Goal: Task Accomplishment & Management: Complete application form

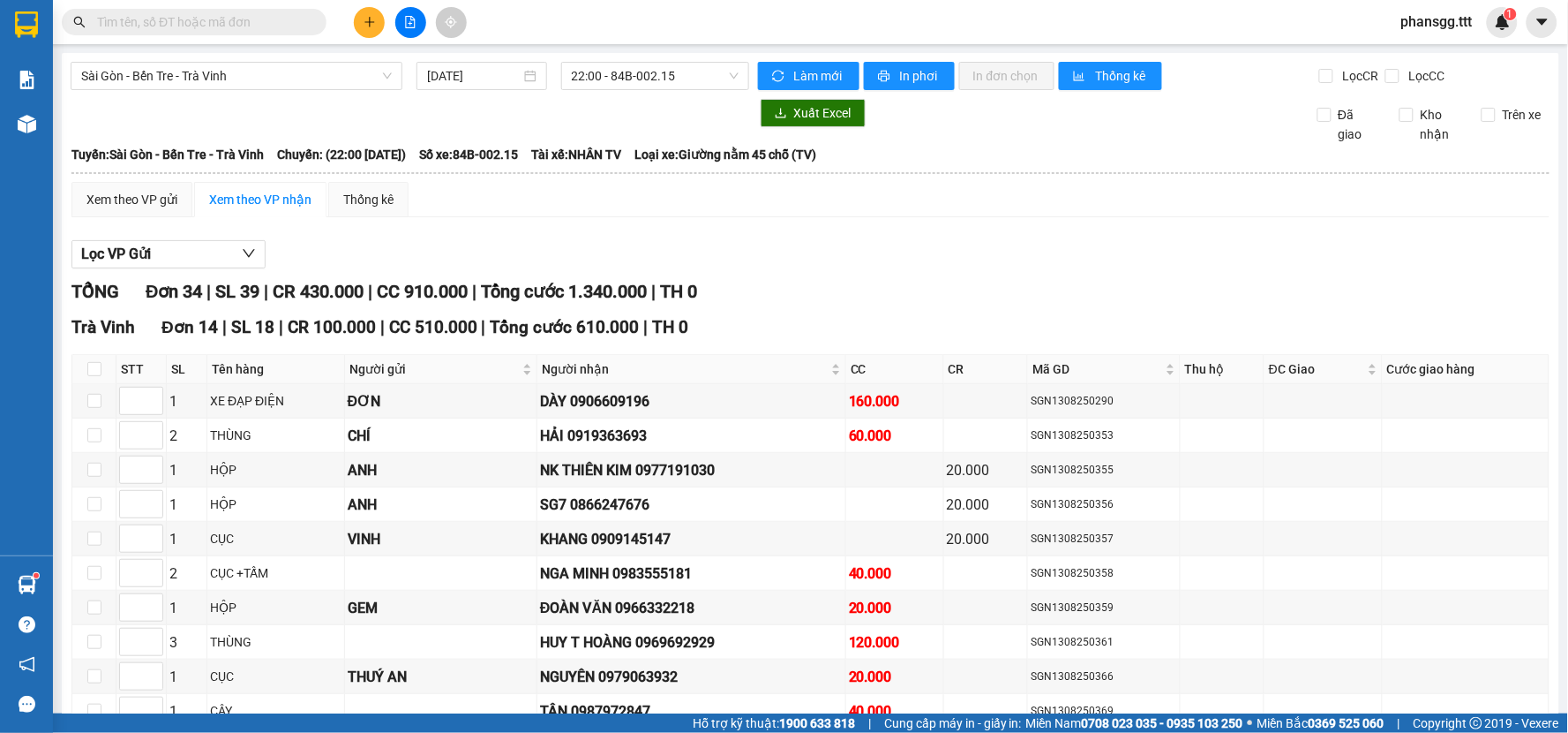
scroll to position [1342, 0]
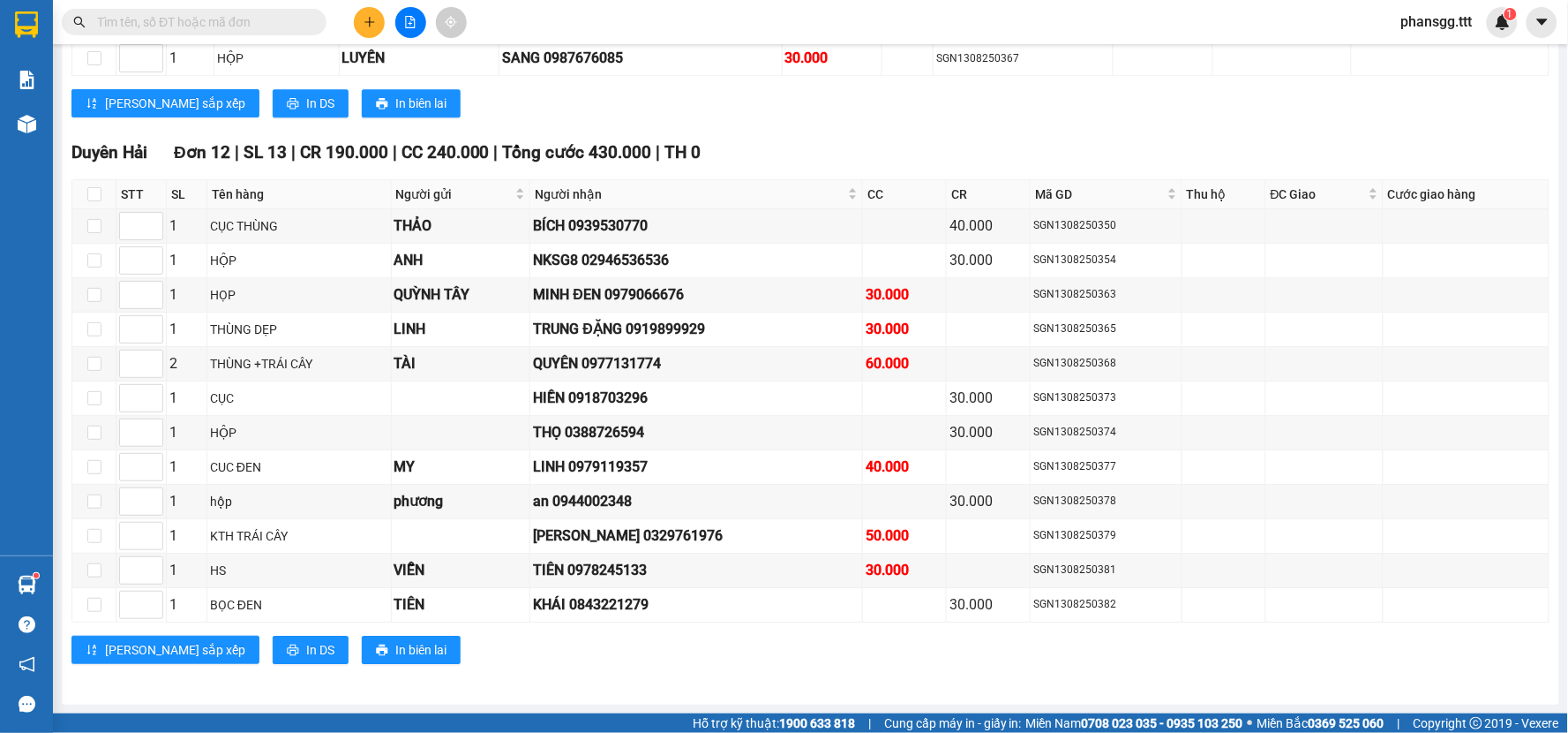
click at [1408, 38] on div "Kết quả tìm kiếm ( 30 ) Bộ lọc Mã ĐH Trạng thái Món hàng Thu hộ Tổng cước Chưa …" at bounding box center [784, 22] width 1568 height 45
click at [1421, 21] on span "phansgg.ttt" at bounding box center [1437, 22] width 100 height 22
click at [1420, 24] on span "phansgg.ttt" at bounding box center [1437, 22] width 100 height 22
click at [1418, 57] on span "Đăng xuất" at bounding box center [1451, 54] width 74 height 19
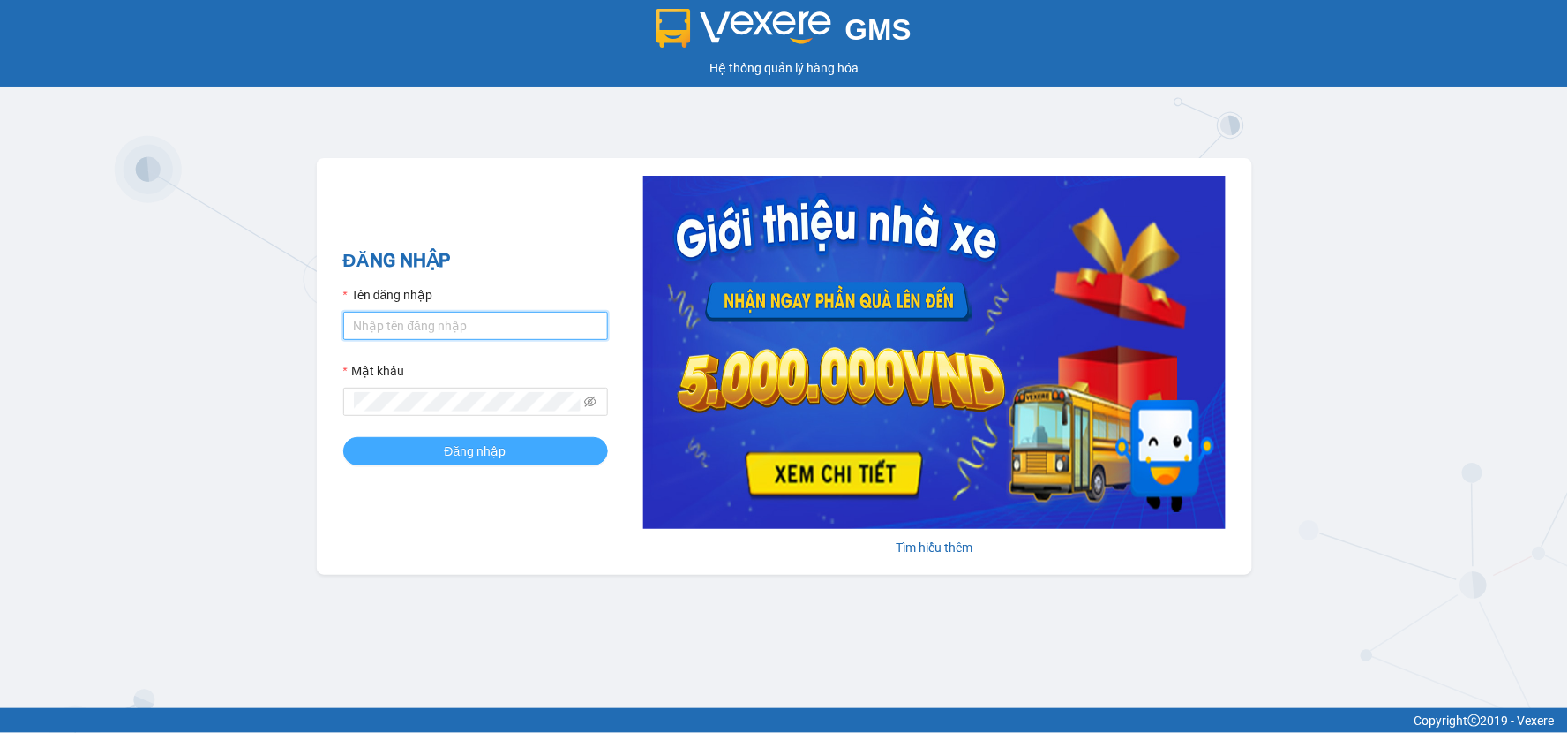
type input "minhsg.ttt"
click at [442, 452] on button "Đăng nhập" at bounding box center [476, 451] width 265 height 28
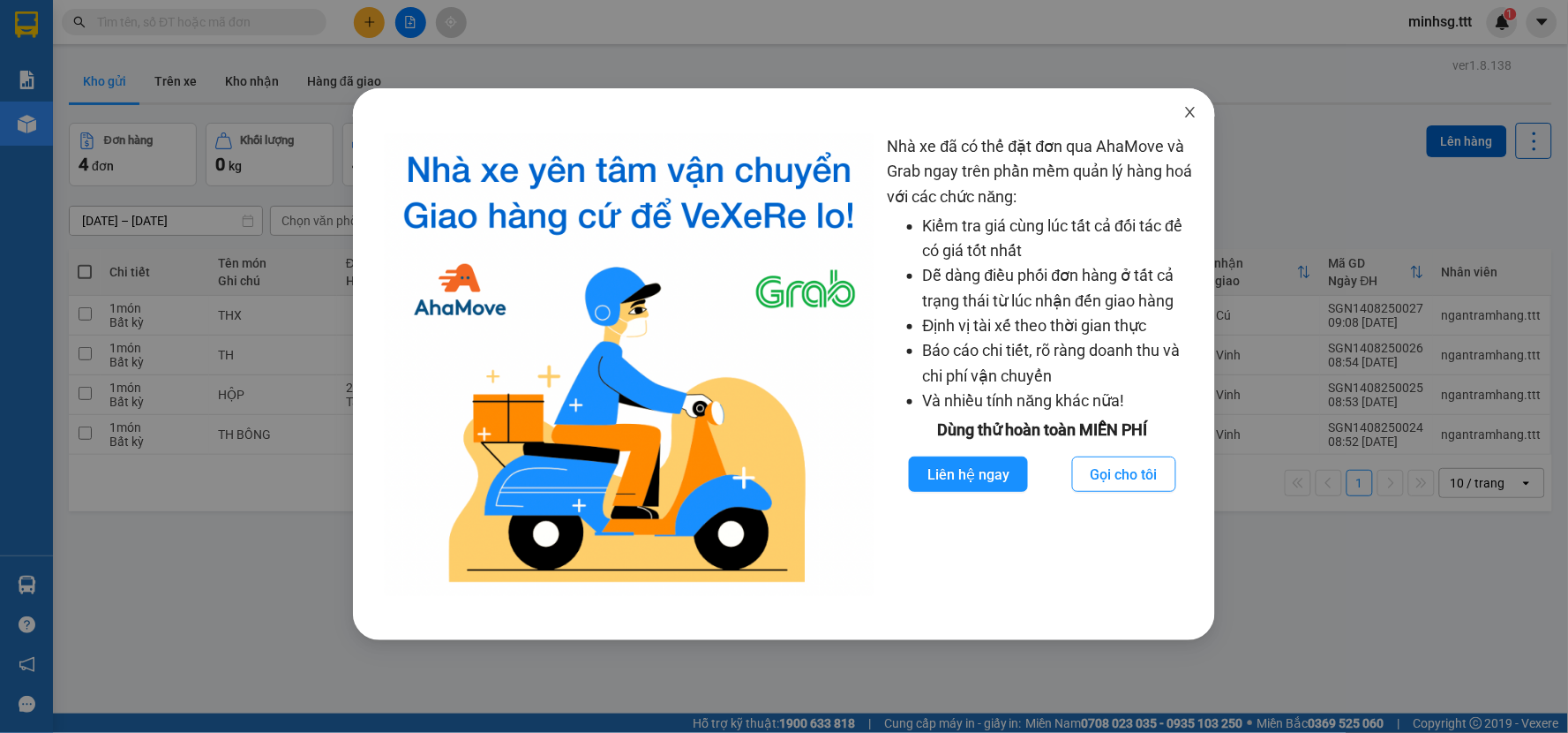
click at [1197, 115] on icon "close" at bounding box center [1190, 113] width 15 height 15
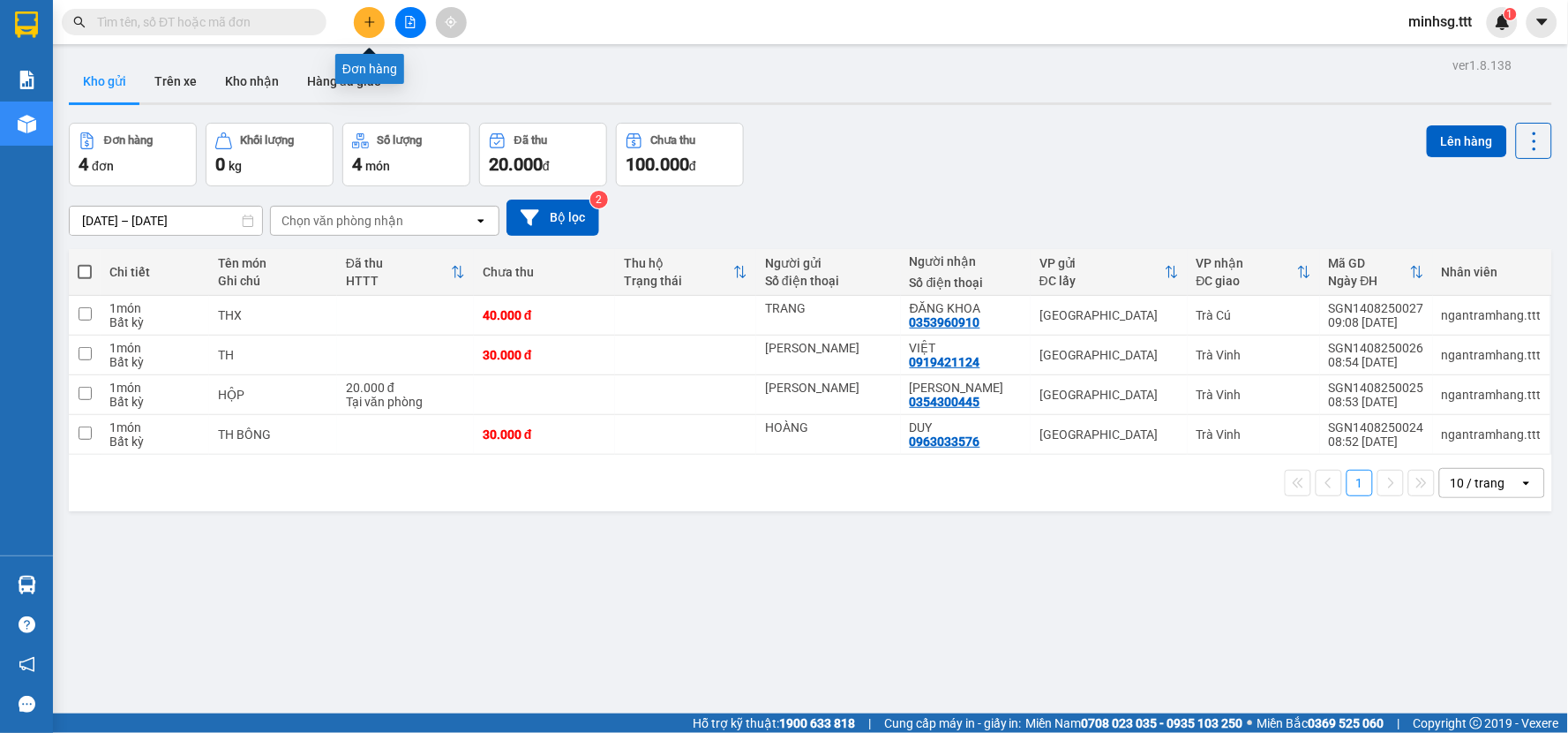
click at [368, 22] on icon "plus" at bounding box center [369, 21] width 10 height 1
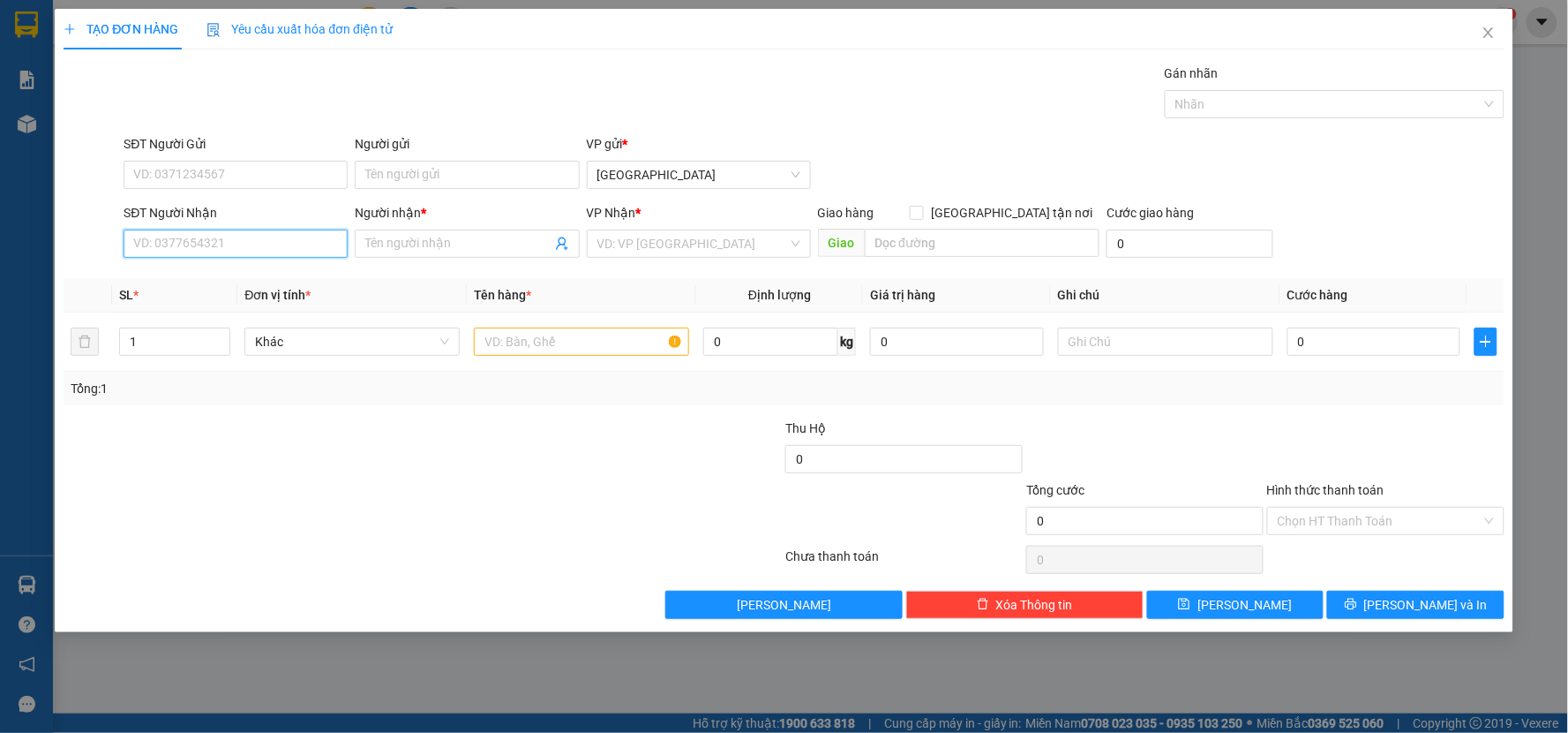
click at [270, 251] on input "SĐT Người Nhận" at bounding box center [235, 243] width 224 height 28
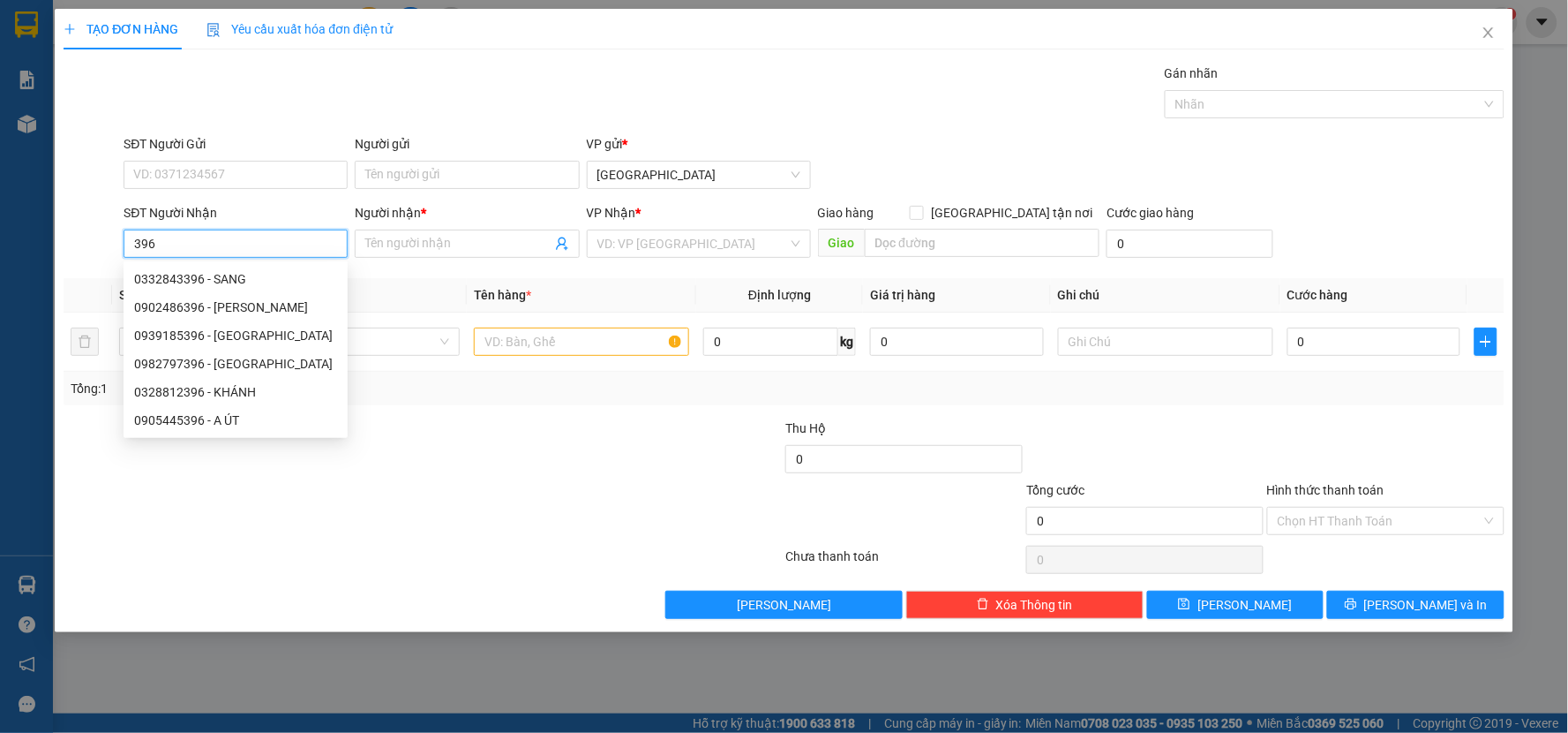
click at [284, 333] on div "0939185396 - [GEOGRAPHIC_DATA]" at bounding box center [235, 335] width 202 height 19
type input "0939185396"
type input "[GEOGRAPHIC_DATA]"
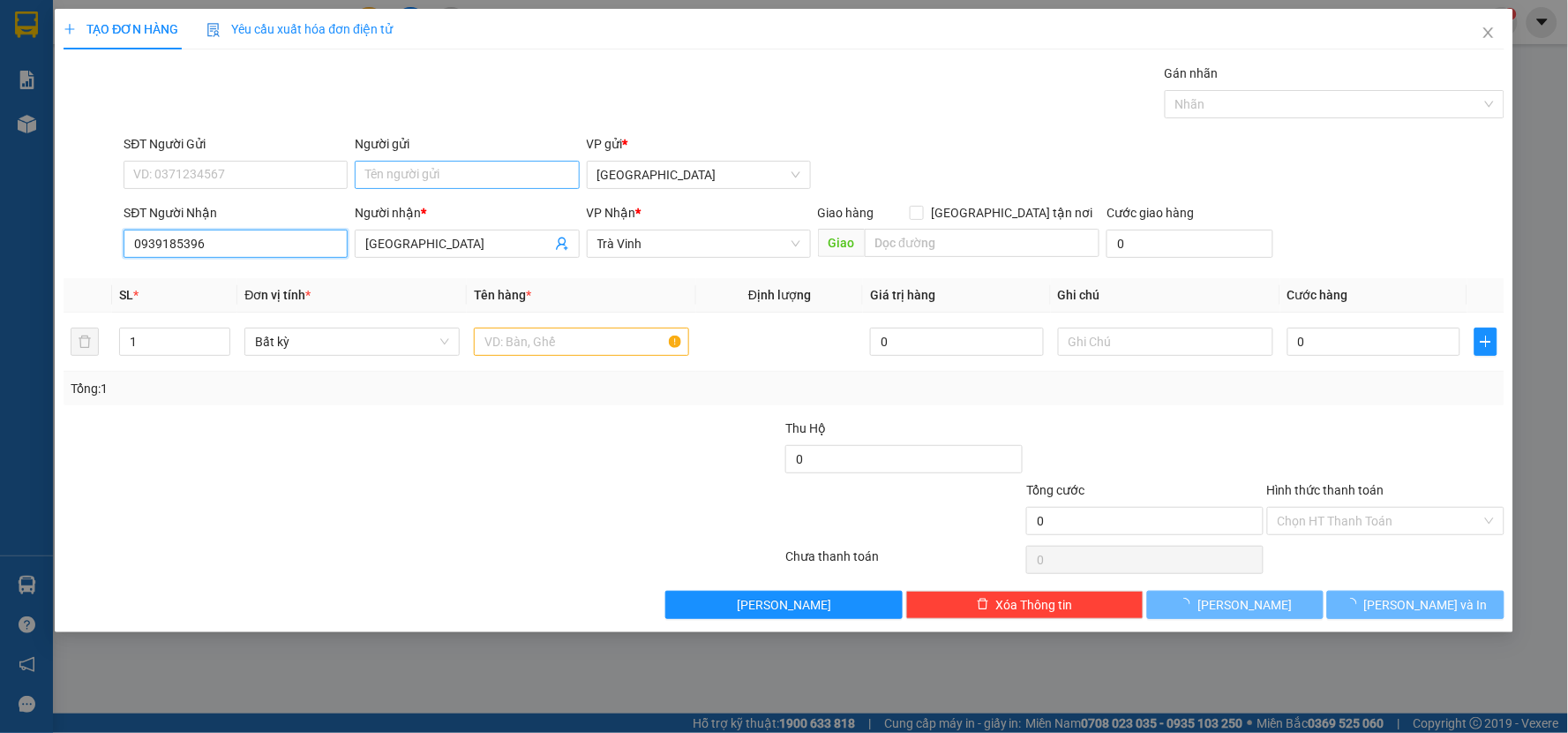
type input "0939185396"
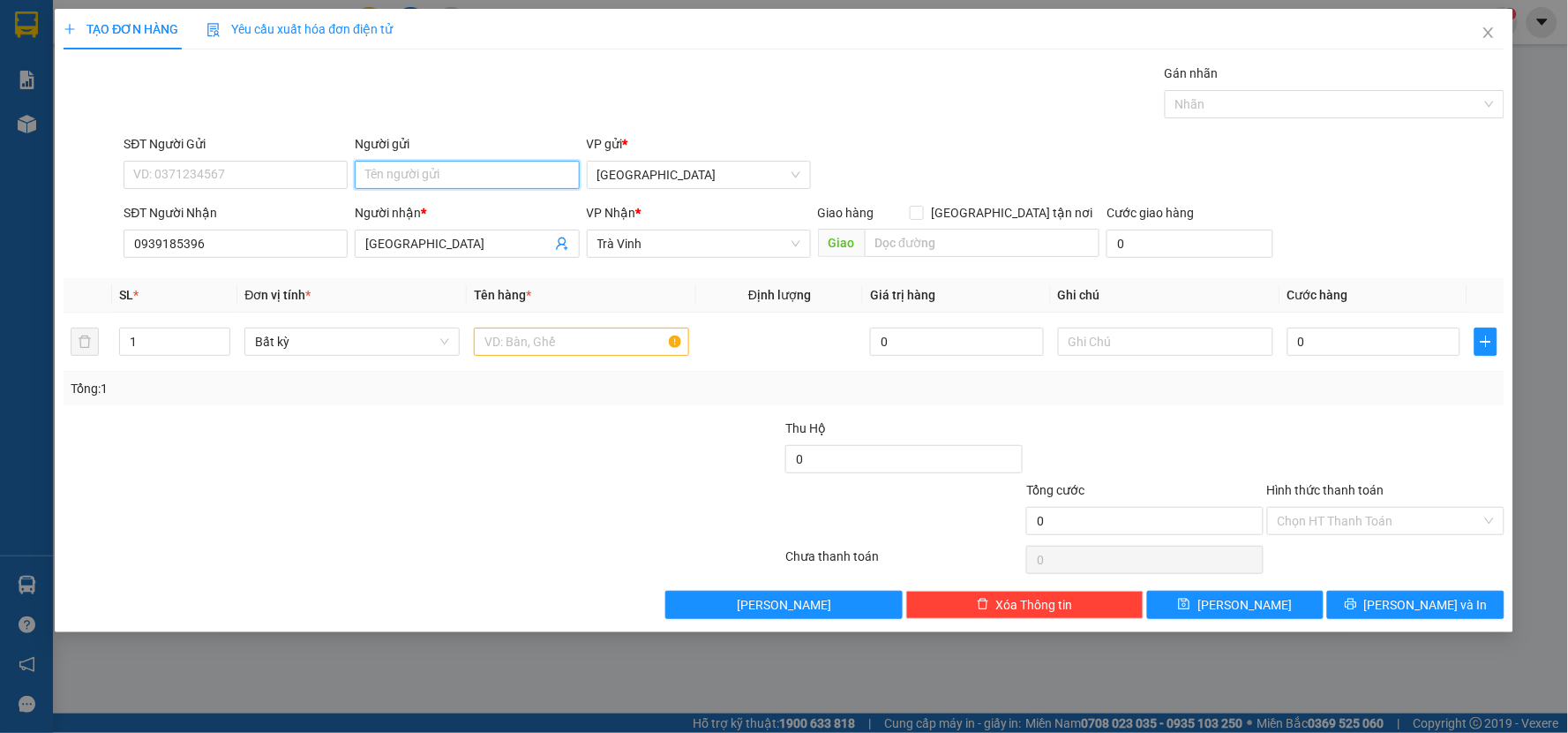
click at [447, 174] on input "Người gửi" at bounding box center [467, 174] width 224 height 28
type input "b"
click at [623, 336] on input "text" at bounding box center [581, 342] width 215 height 28
type input "th dep"
click at [1423, 351] on input "0" at bounding box center [1374, 342] width 173 height 28
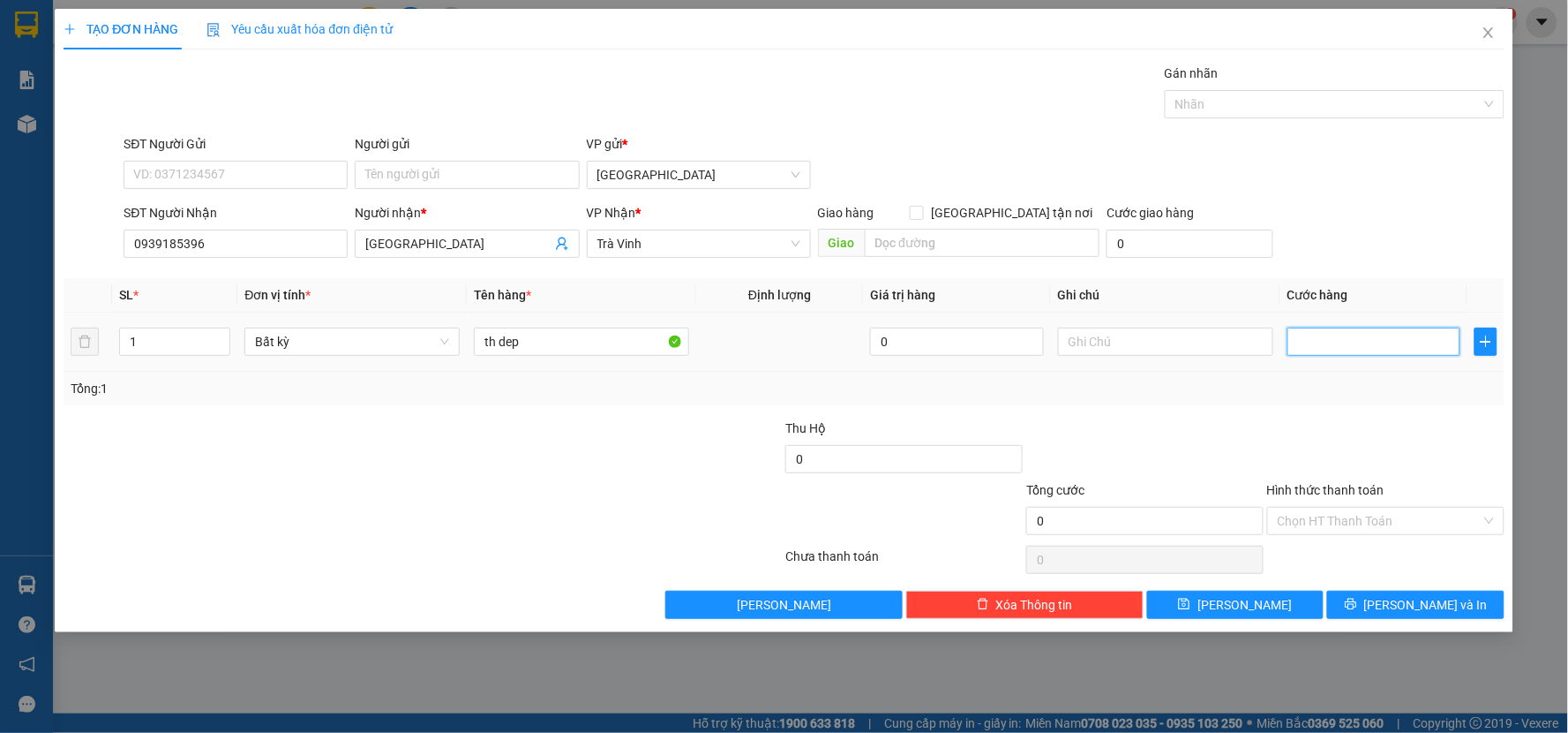
type input "2"
type input "20"
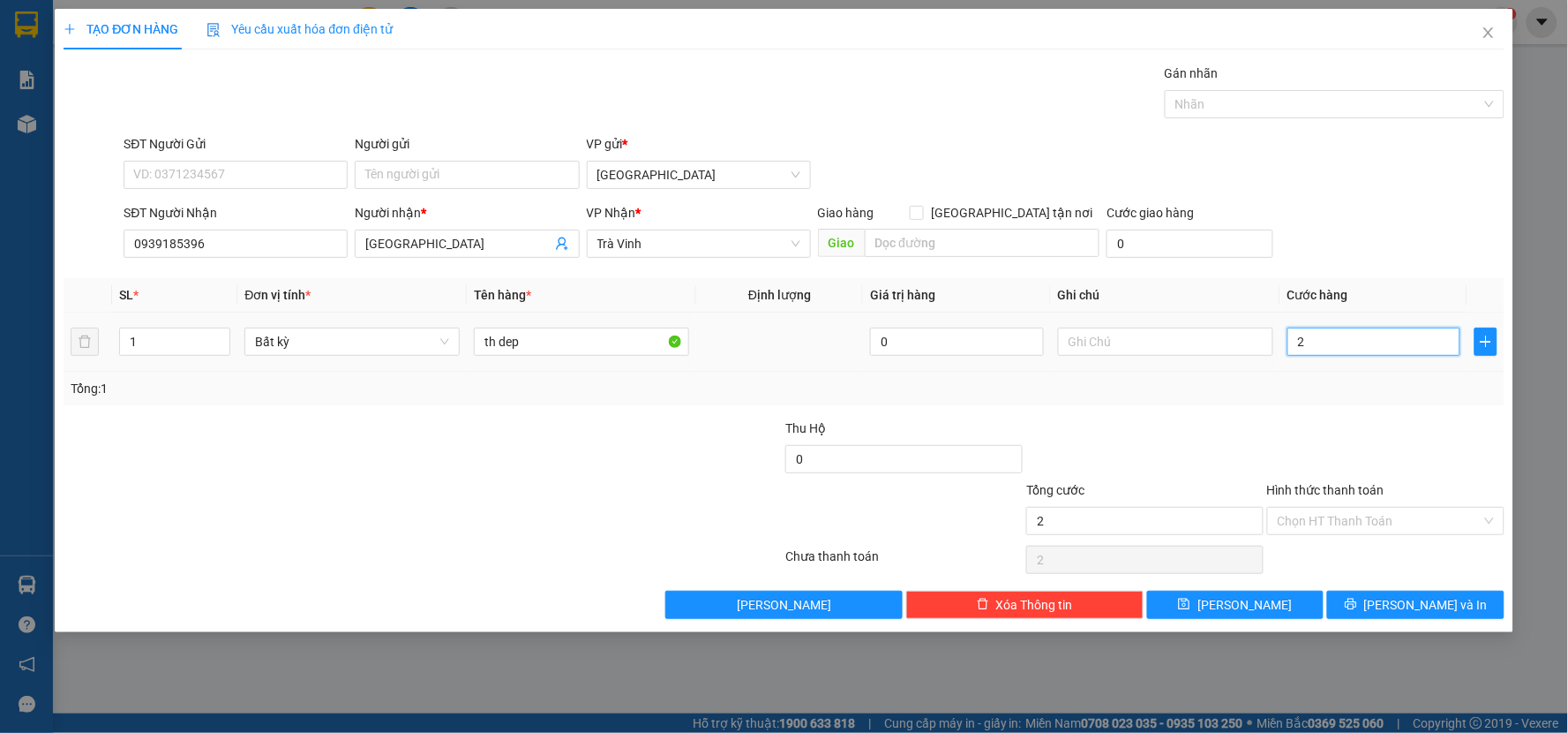
type input "20"
type input "20.000"
click at [1409, 590] on button "[PERSON_NAME] và In" at bounding box center [1415, 604] width 177 height 28
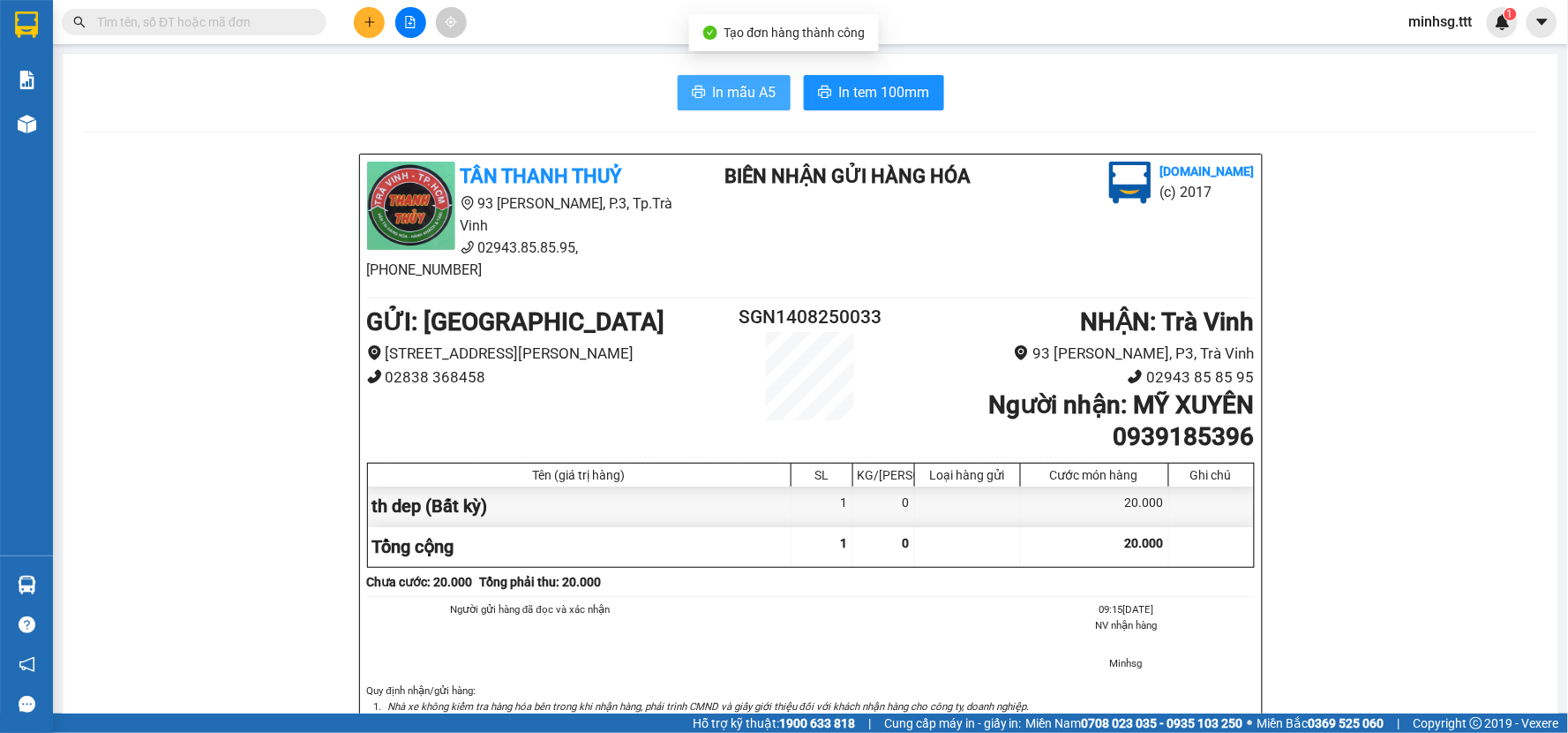
click at [746, 90] on span "In mẫu A5" at bounding box center [745, 92] width 64 height 22
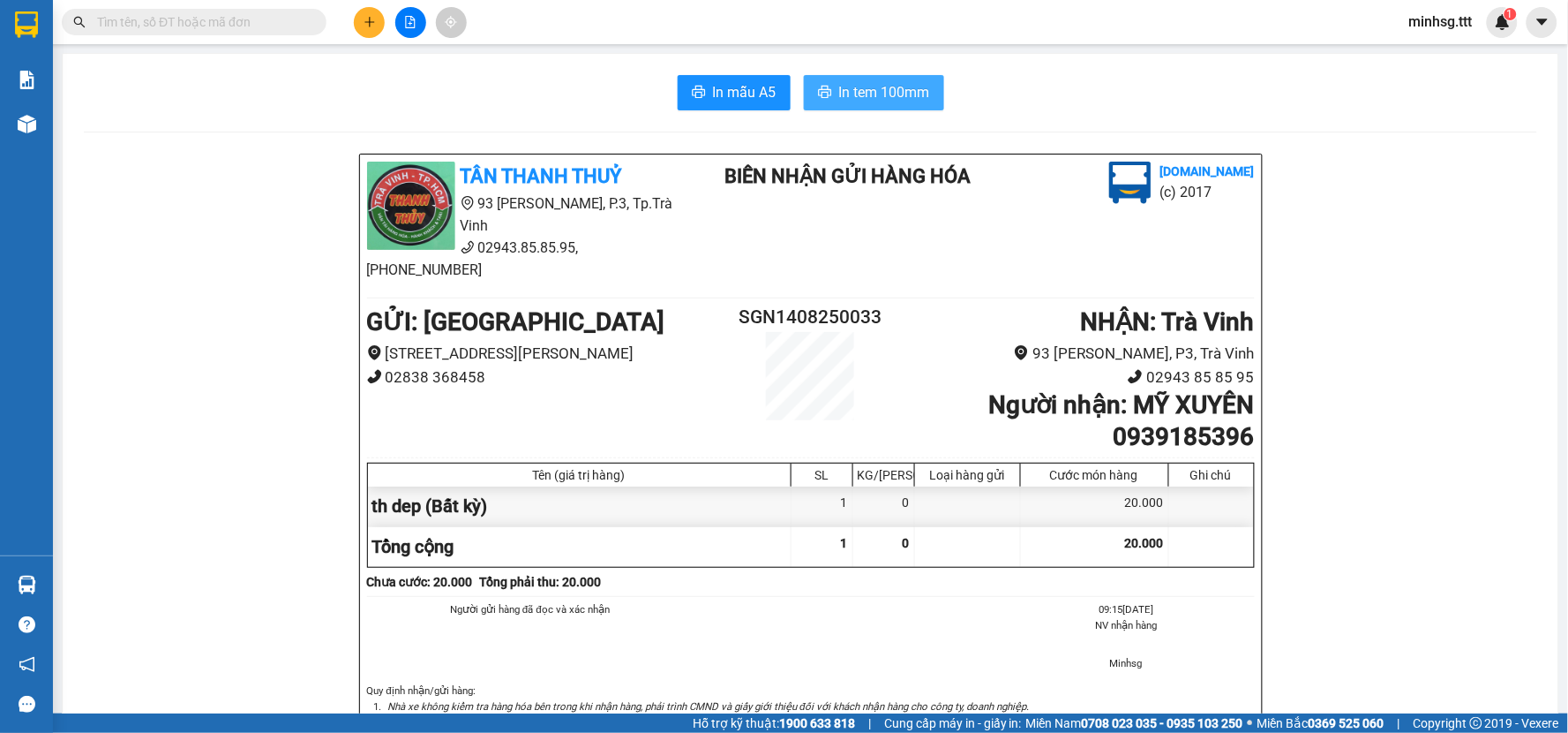
click at [879, 93] on span "In tem 100mm" at bounding box center [884, 92] width 91 height 22
